Goal: Transaction & Acquisition: Purchase product/service

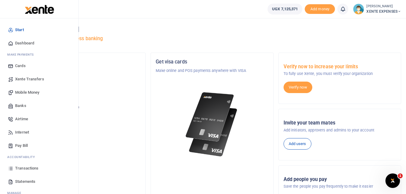
click at [30, 167] on span "Transactions" at bounding box center [26, 168] width 23 height 6
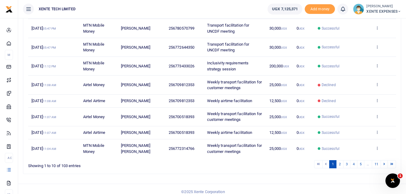
scroll to position [137, 0]
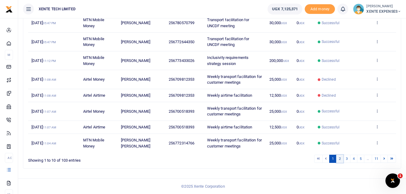
click at [339, 157] on link "2" at bounding box center [339, 159] width 7 height 8
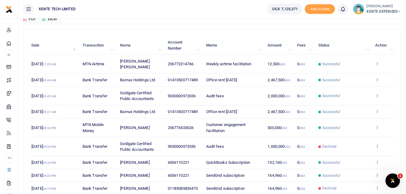
scroll to position [119, 0]
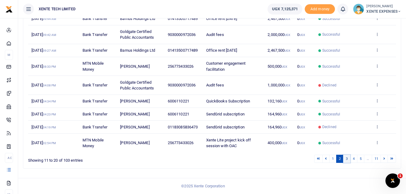
click at [346, 157] on link "3" at bounding box center [346, 159] width 7 height 8
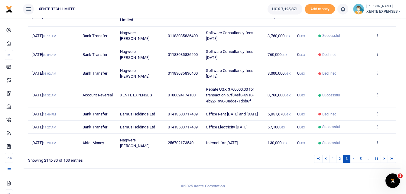
scroll to position [149, 0]
click at [352, 156] on link "4" at bounding box center [353, 159] width 7 height 8
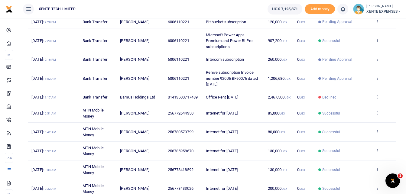
scroll to position [143, 0]
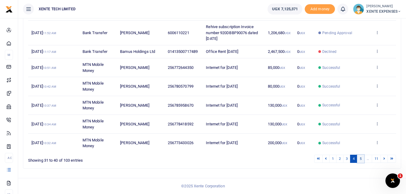
click at [360, 158] on link "5" at bounding box center [360, 159] width 7 height 8
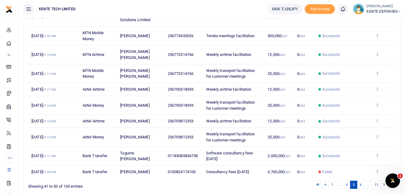
scroll to position [107, 0]
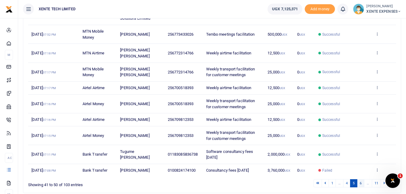
click at [361, 187] on link "6" at bounding box center [360, 183] width 7 height 8
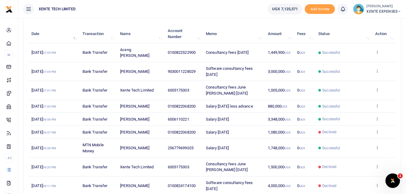
scroll to position [46, 0]
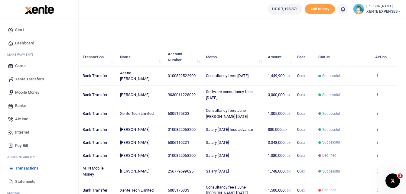
click at [22, 118] on span "Airtime" at bounding box center [21, 119] width 13 height 6
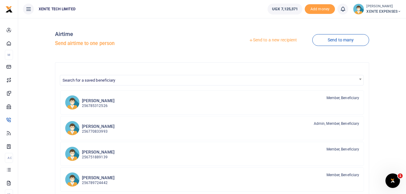
click at [270, 38] on link "Send to a new recipient" at bounding box center [272, 40] width 79 height 11
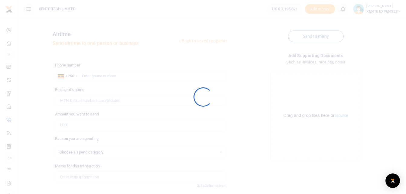
select select
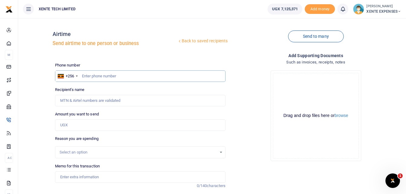
click at [89, 76] on input "text" at bounding box center [140, 75] width 171 height 11
type input "773433026"
type input "[PERSON_NAME]"
type input "773433026"
click at [71, 126] on input "Amount you want to send" at bounding box center [140, 124] width 171 height 11
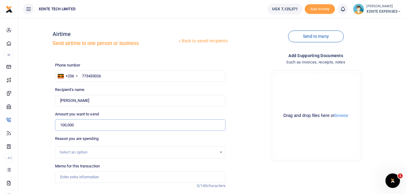
type input "100,000"
click at [154, 156] on div "Select an option" at bounding box center [140, 152] width 171 height 12
click at [154, 155] on div "Select an option" at bounding box center [138, 152] width 157 height 6
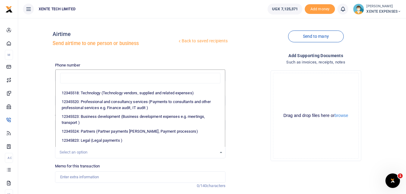
scroll to position [38, 0]
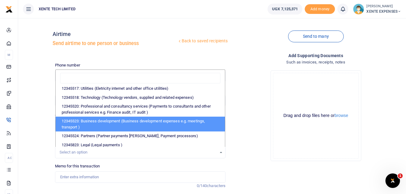
click at [180, 124] on li "12345523: Business development (Business development expenses e.g. meetings, tr…" at bounding box center [141, 124] width 170 height 15
select select "15"
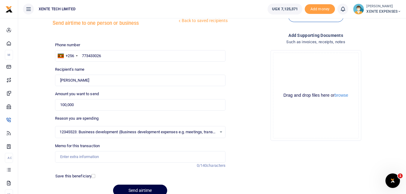
scroll to position [48, 0]
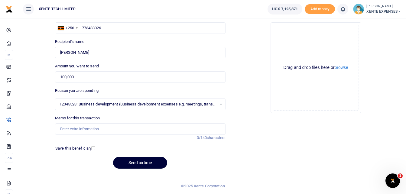
click at [140, 160] on button "Send airtime" at bounding box center [140, 163] width 54 height 12
click at [75, 130] on input "Memo for this transaction" at bounding box center [140, 128] width 171 height 11
drag, startPoint x: 92, startPoint y: 128, endPoint x: 161, endPoint y: 128, distance: 68.6
click at [161, 128] on input "Airtime facilitation for the UNCDF project" at bounding box center [140, 128] width 171 height 11
type input "Airtime facilitation"
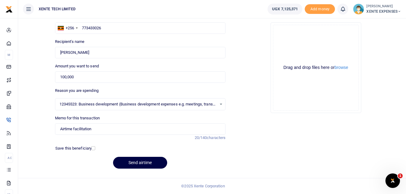
click at [180, 158] on div "Send airtime" at bounding box center [140, 163] width 171 height 12
click at [141, 166] on button "Send airtime" at bounding box center [140, 163] width 54 height 12
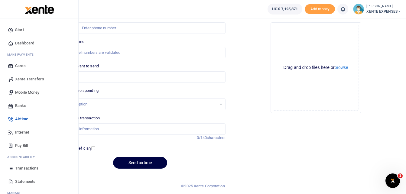
click at [25, 170] on span "Transactions" at bounding box center [26, 168] width 23 height 6
